Goal: Transaction & Acquisition: Book appointment/travel/reservation

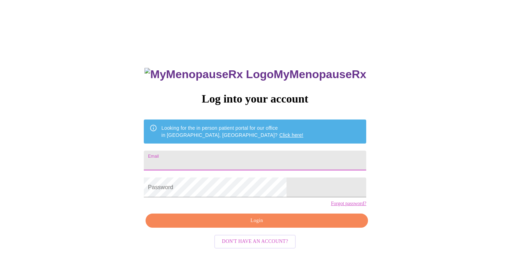
click at [197, 160] on input "Email" at bounding box center [255, 161] width 222 height 20
type input "[EMAIL_ADDRESS][DOMAIN_NAME]"
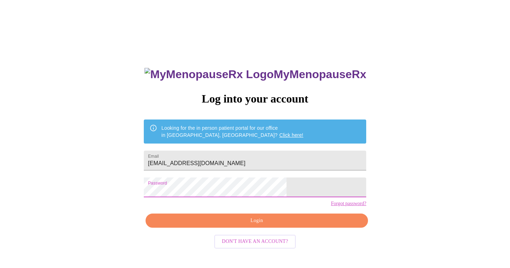
click at [252, 225] on span "Login" at bounding box center [257, 221] width 206 height 9
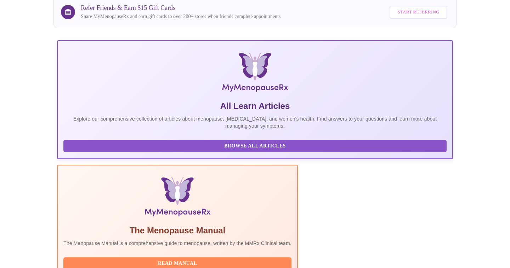
scroll to position [69, 0]
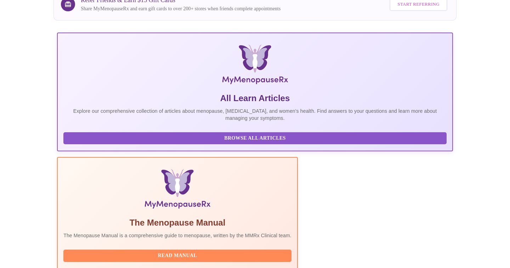
click at [216, 252] on span "Read Manual" at bounding box center [177, 256] width 214 height 9
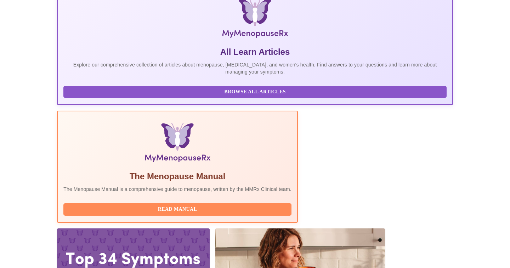
scroll to position [119, 0]
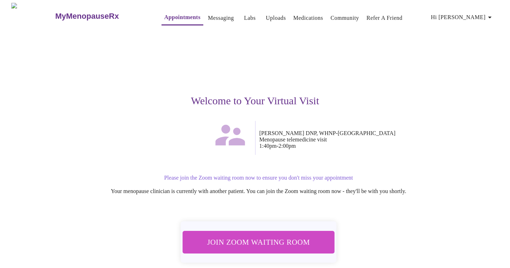
click at [292, 240] on span "Join Zoom Waiting Room" at bounding box center [258, 242] width 133 height 13
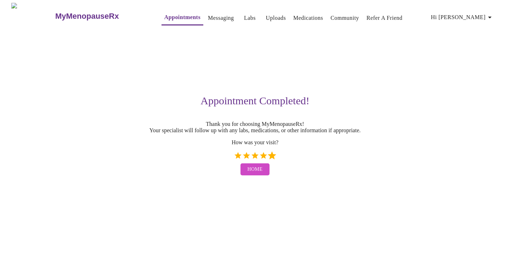
click at [272, 159] on label "5 Stars" at bounding box center [272, 155] width 8 height 8
click at [234, 159] on input "5 Stars" at bounding box center [233, 158] width 0 height 0
radio input "true"
click at [258, 174] on span "Home" at bounding box center [254, 169] width 15 height 9
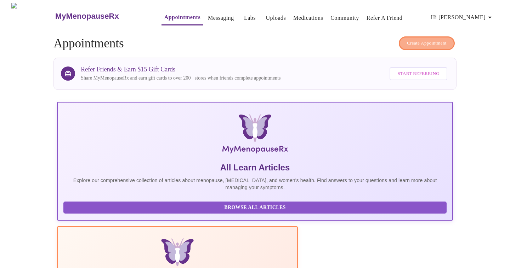
click at [407, 40] on span "Create Appointment" at bounding box center [427, 43] width 40 height 8
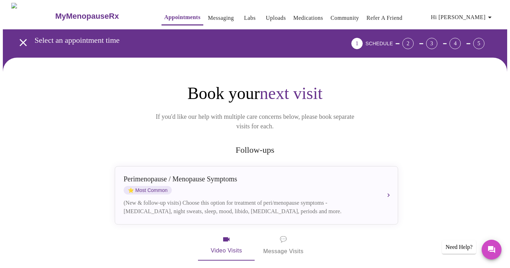
scroll to position [17, 0]
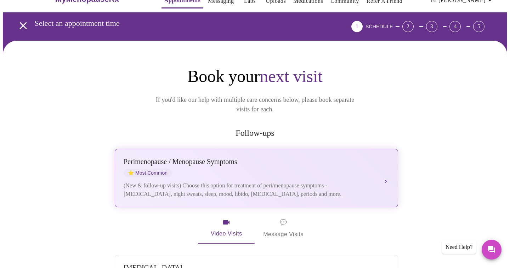
click at [380, 173] on div "[MEDICAL_DATA] / Menopause Symptoms ⭐ Most Common (New & follow-up visits) Choo…" at bounding box center [256, 178] width 265 height 41
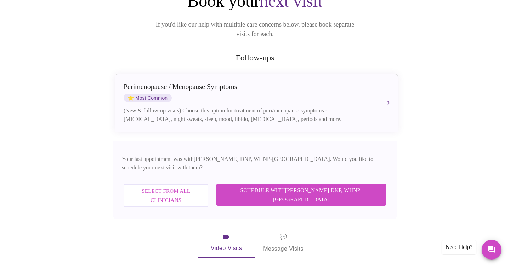
scroll to position [93, 0]
click at [328, 185] on span "Schedule with [PERSON_NAME] DNP, WHNP-BC" at bounding box center [301, 194] width 156 height 19
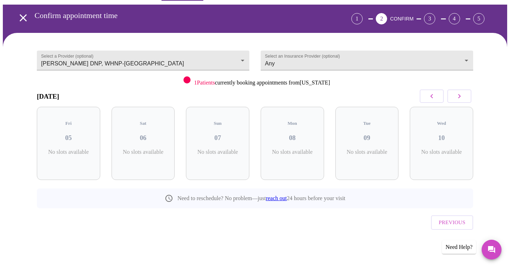
scroll to position [10, 0]
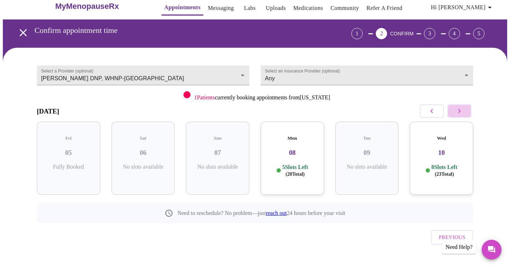
click at [459, 111] on icon "button" at bounding box center [459, 111] width 2 height 4
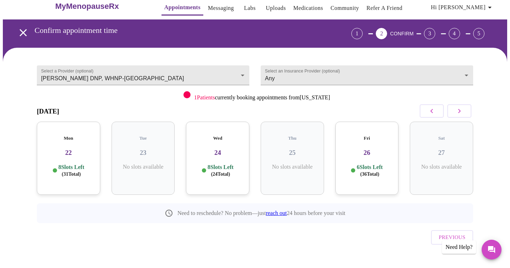
click at [459, 111] on icon "button" at bounding box center [459, 111] width 2 height 4
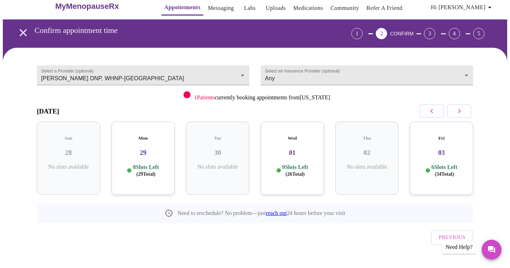
click at [459, 111] on icon "button" at bounding box center [459, 111] width 2 height 4
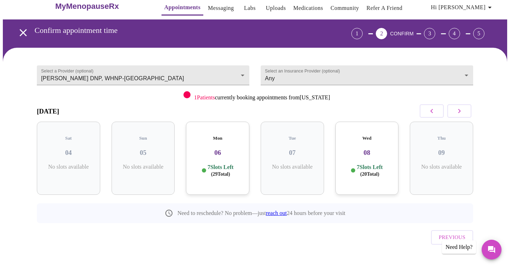
click at [459, 111] on icon "button" at bounding box center [459, 111] width 2 height 4
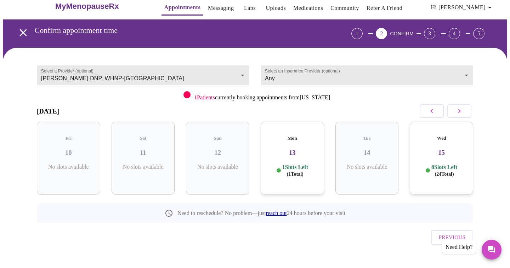
click at [459, 111] on icon "button" at bounding box center [459, 111] width 2 height 4
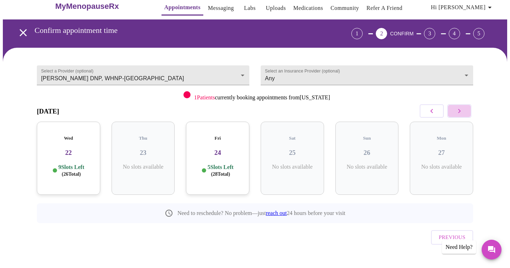
click at [459, 111] on icon "button" at bounding box center [459, 111] width 2 height 4
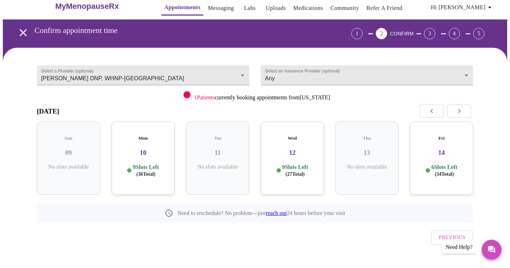
click at [449, 154] on div "Fri 14 6 Slots Left ( 34 Total)" at bounding box center [441, 158] width 63 height 73
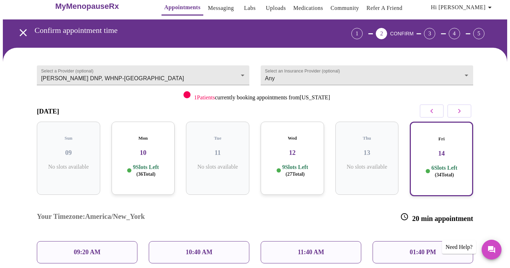
click at [403, 241] on div "01:40 PM" at bounding box center [422, 252] width 101 height 22
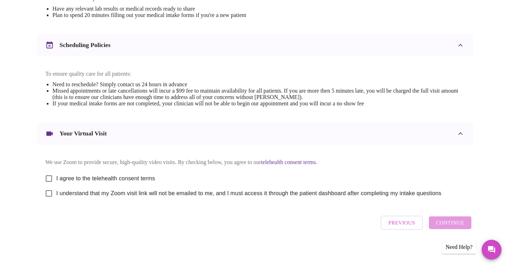
scroll to position [245, 0]
click at [51, 176] on input "I agree to the telehealth consent terms" at bounding box center [48, 178] width 15 height 15
checkbox input "true"
click at [50, 193] on input "I understand that my Zoom visit link will not be emailed to me, and I must acce…" at bounding box center [48, 193] width 15 height 15
checkbox input "true"
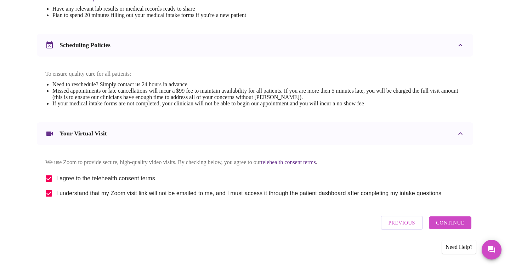
click at [445, 228] on span "Continue" at bounding box center [450, 222] width 28 height 9
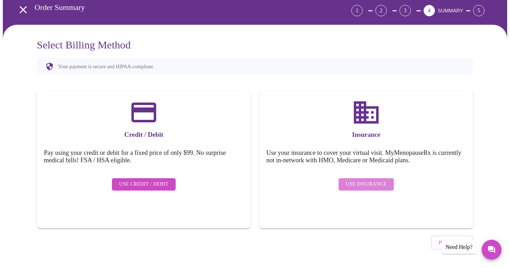
click at [379, 180] on span "Use Insurance" at bounding box center [365, 184] width 41 height 9
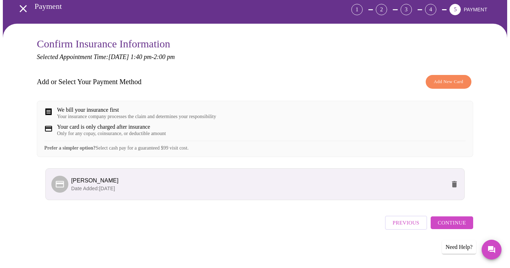
scroll to position [38, 0]
click at [453, 228] on span "Continue" at bounding box center [451, 222] width 28 height 9
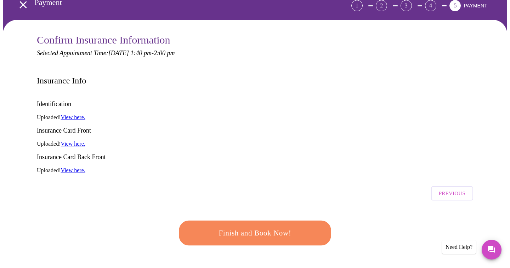
click at [237, 227] on span "Finish and Book Now!" at bounding box center [254, 233] width 131 height 13
